Goal: Information Seeking & Learning: Find specific fact

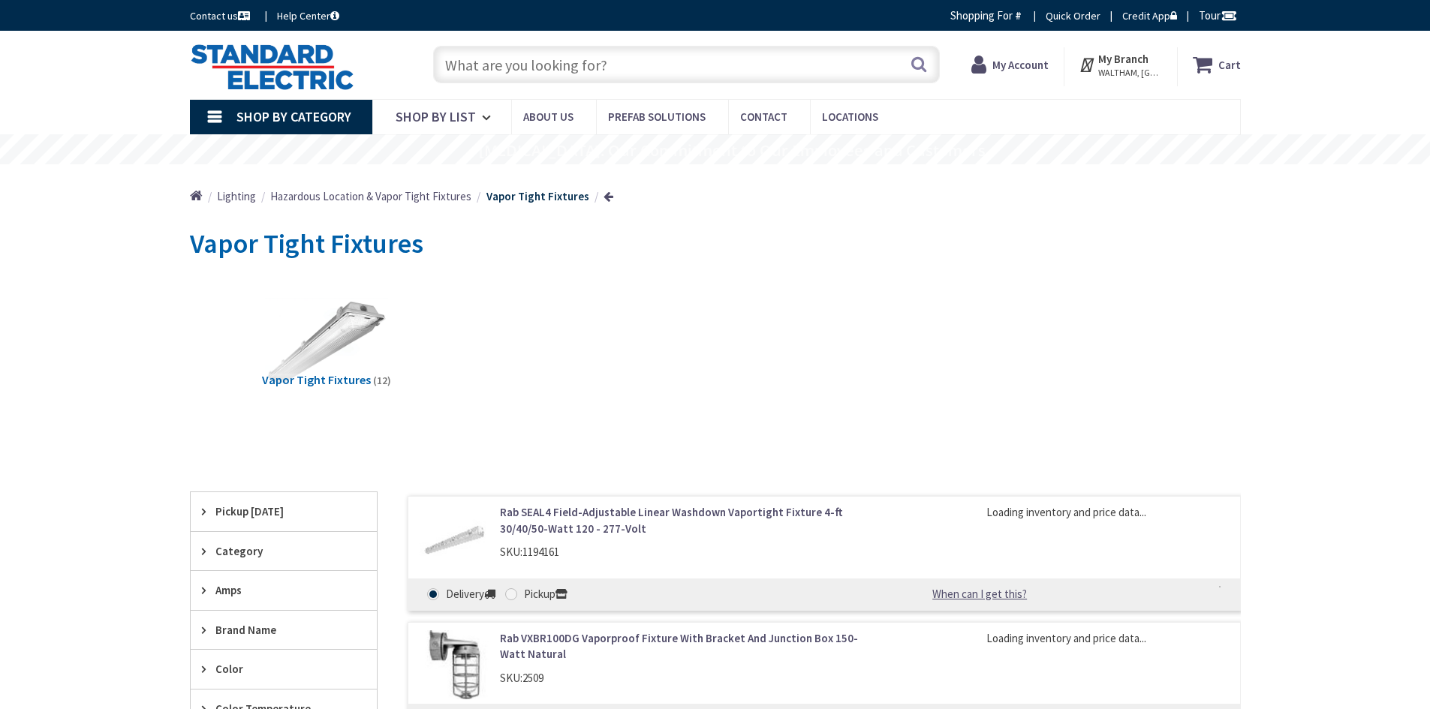
click at [505, 60] on input "text" at bounding box center [686, 65] width 507 height 38
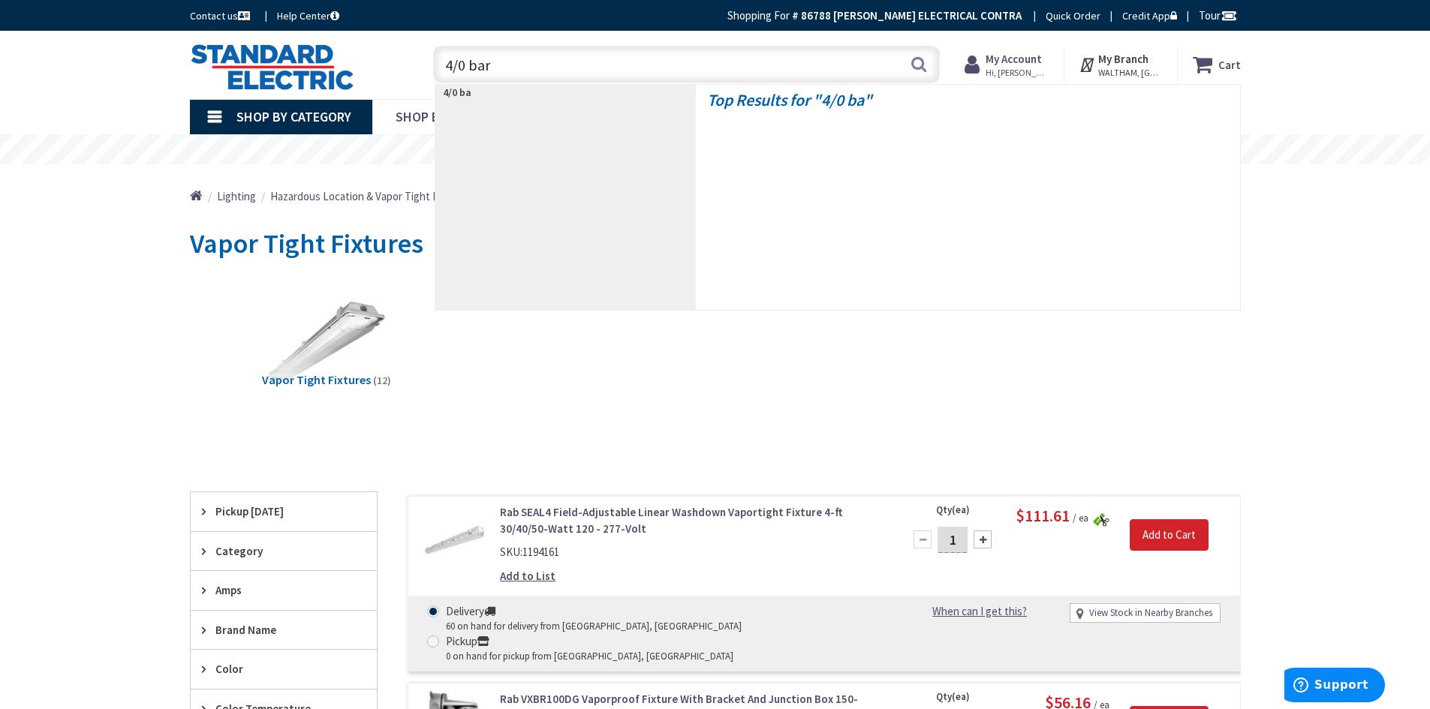
type input "4/0 bare"
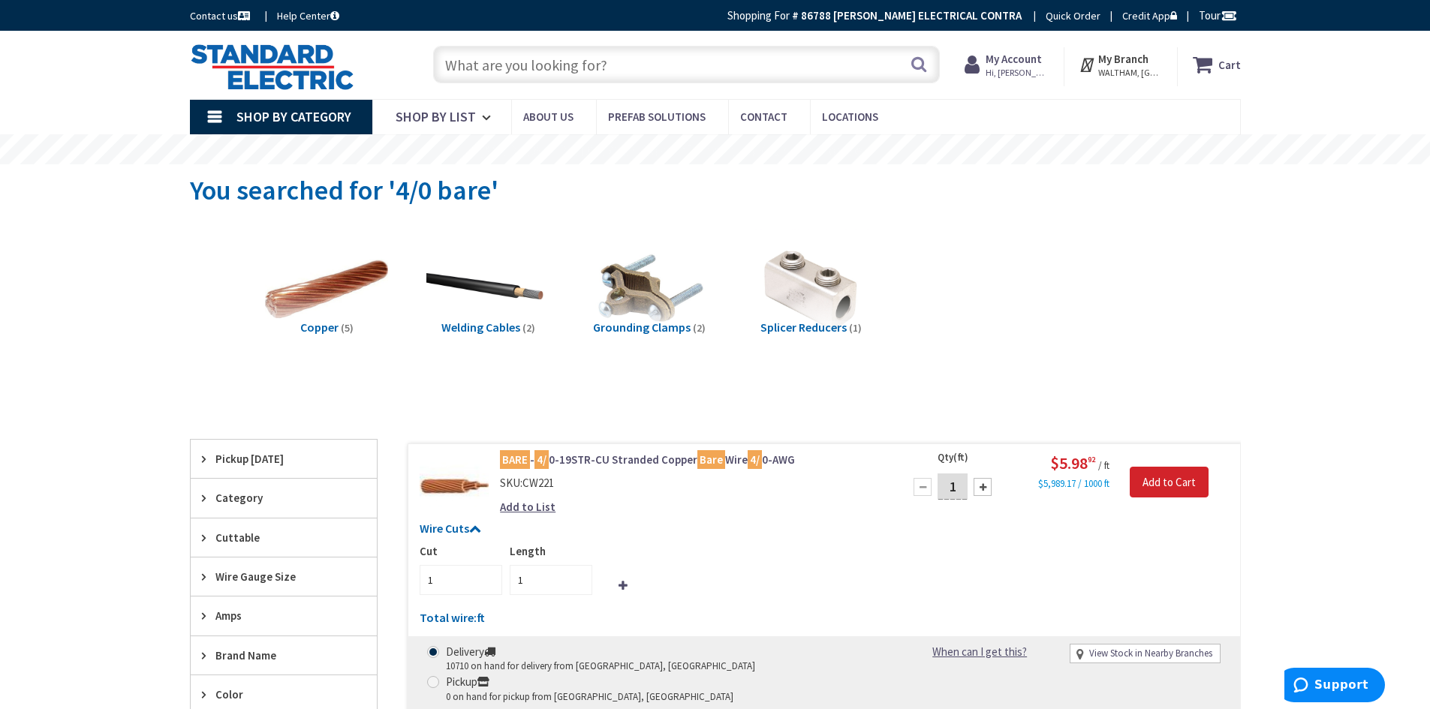
click at [535, 73] on input "text" at bounding box center [686, 65] width 507 height 38
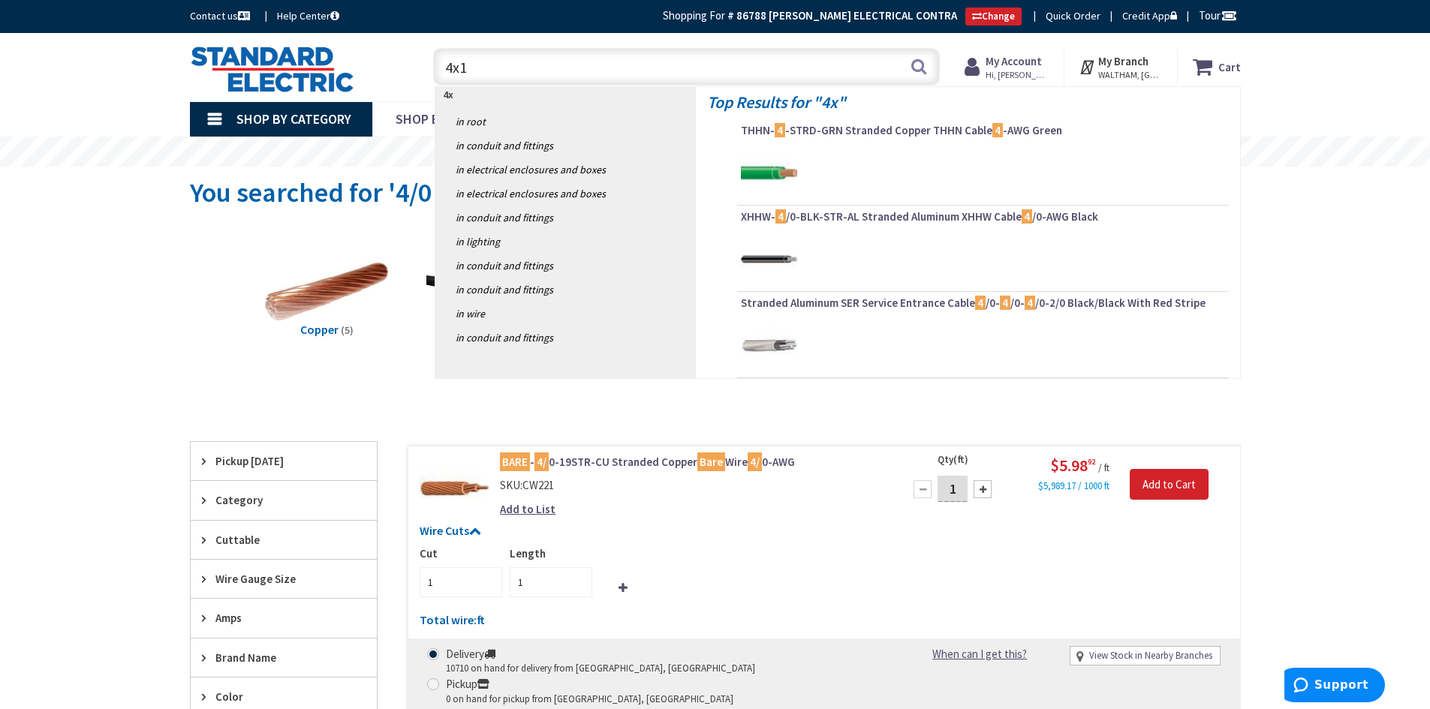
type input "4x12"
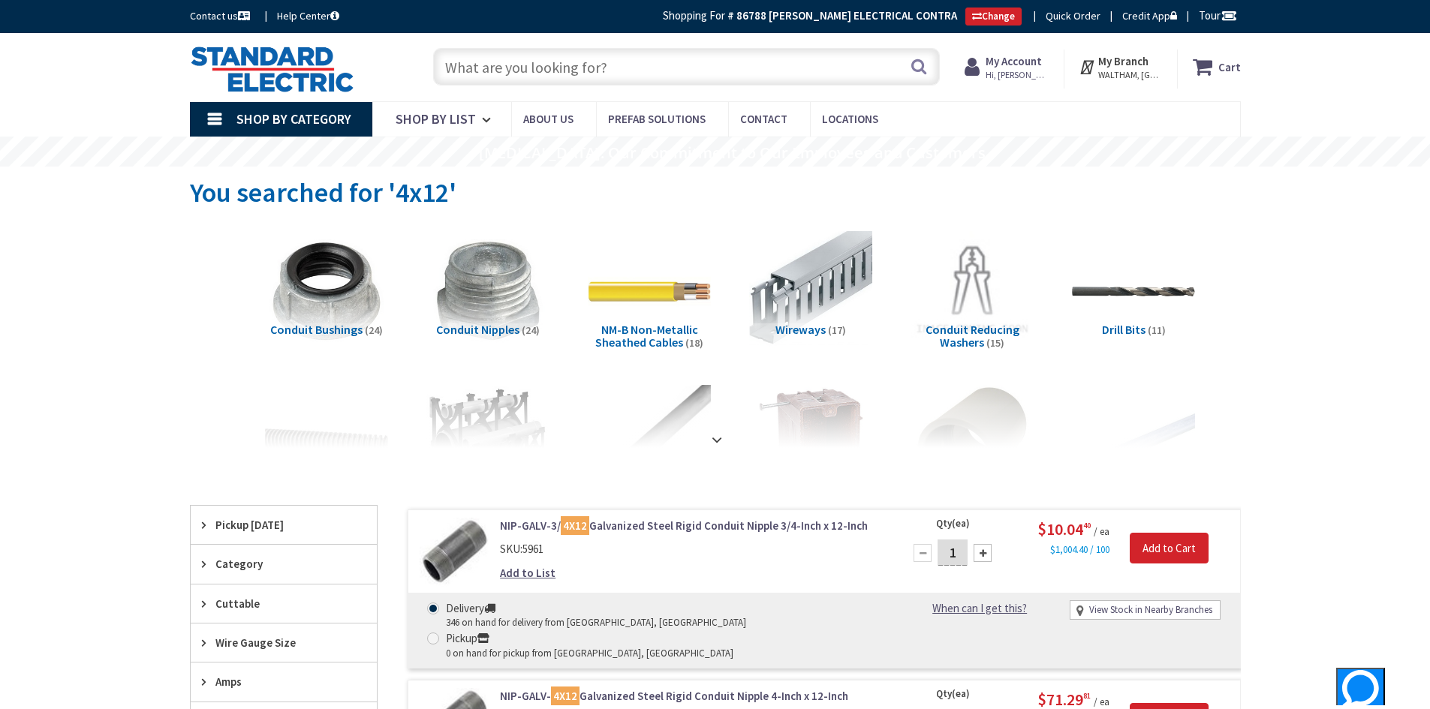
click at [553, 65] on input "text" at bounding box center [686, 67] width 507 height 38
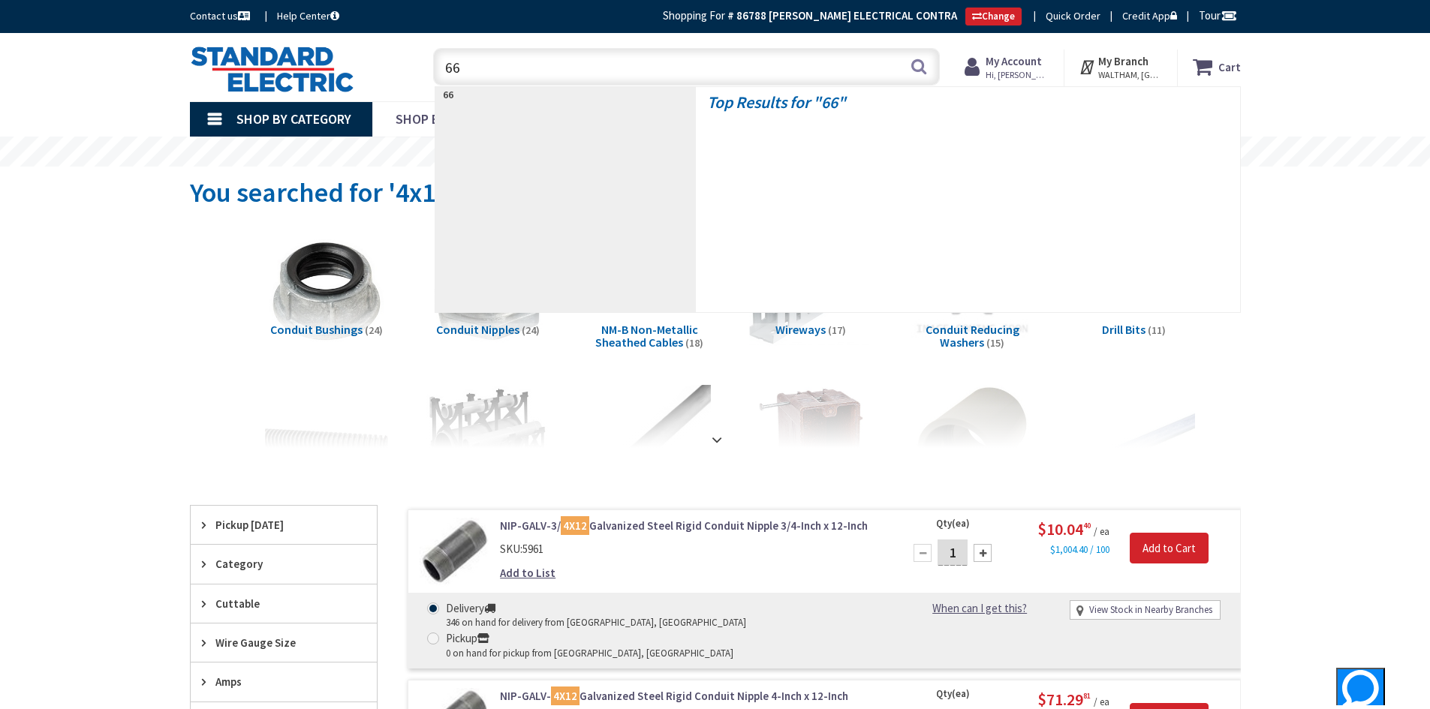
type input "669"
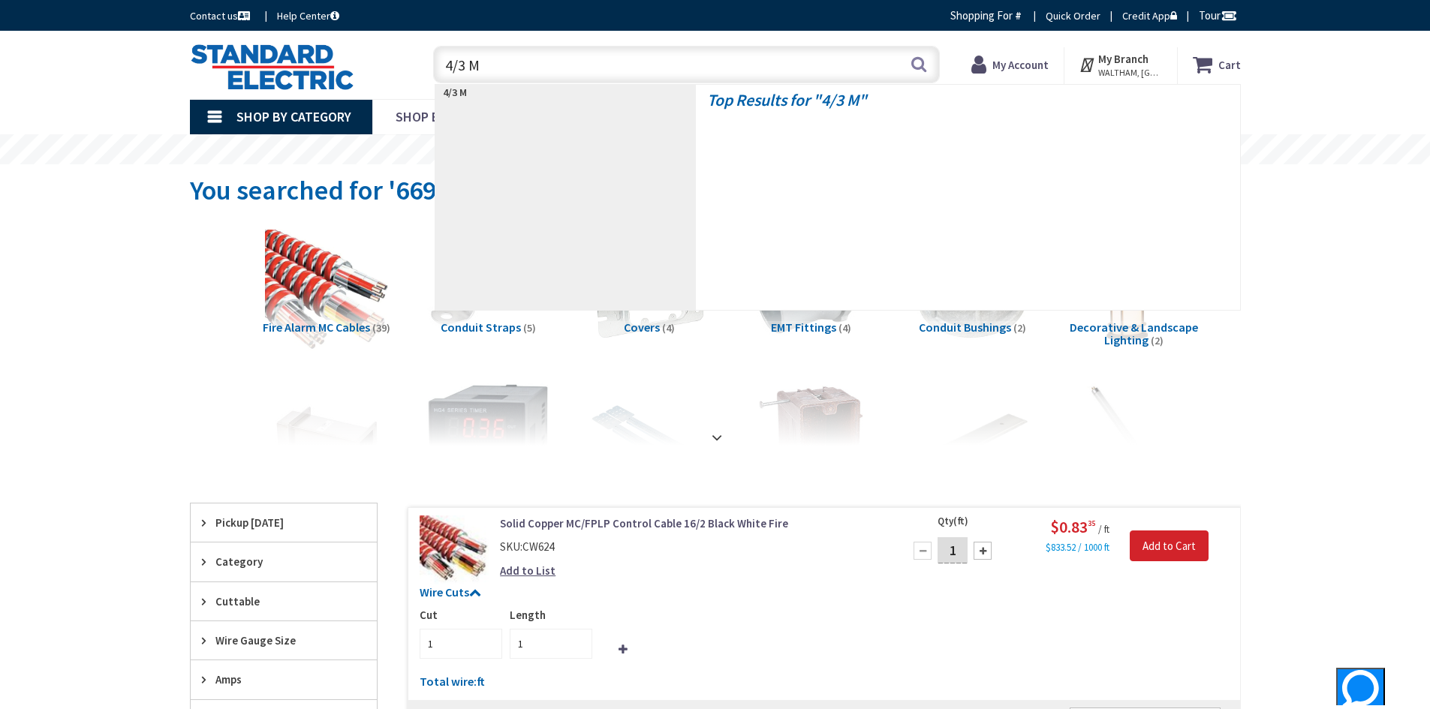
type input "4/3 MC"
